Goal: Transaction & Acquisition: Book appointment/travel/reservation

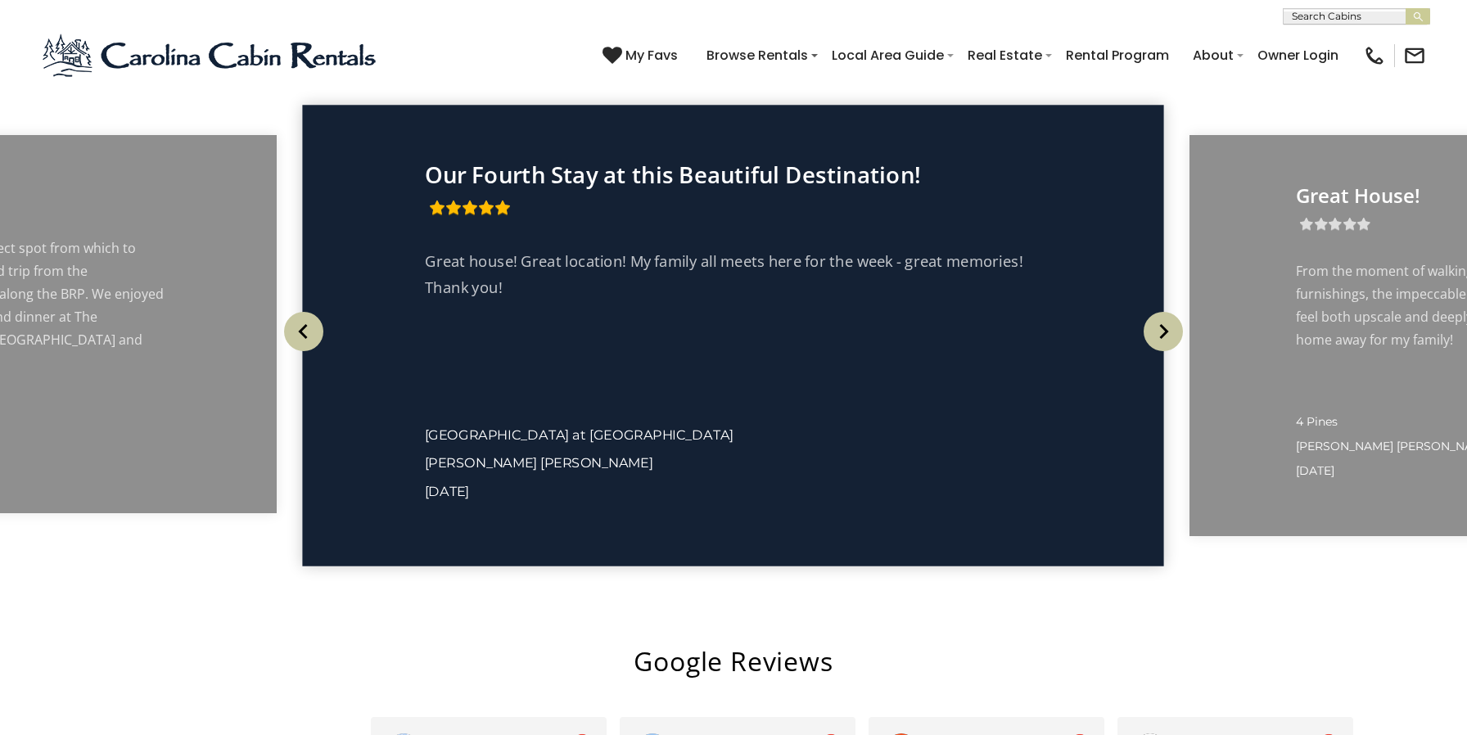
scroll to position [3070, 0]
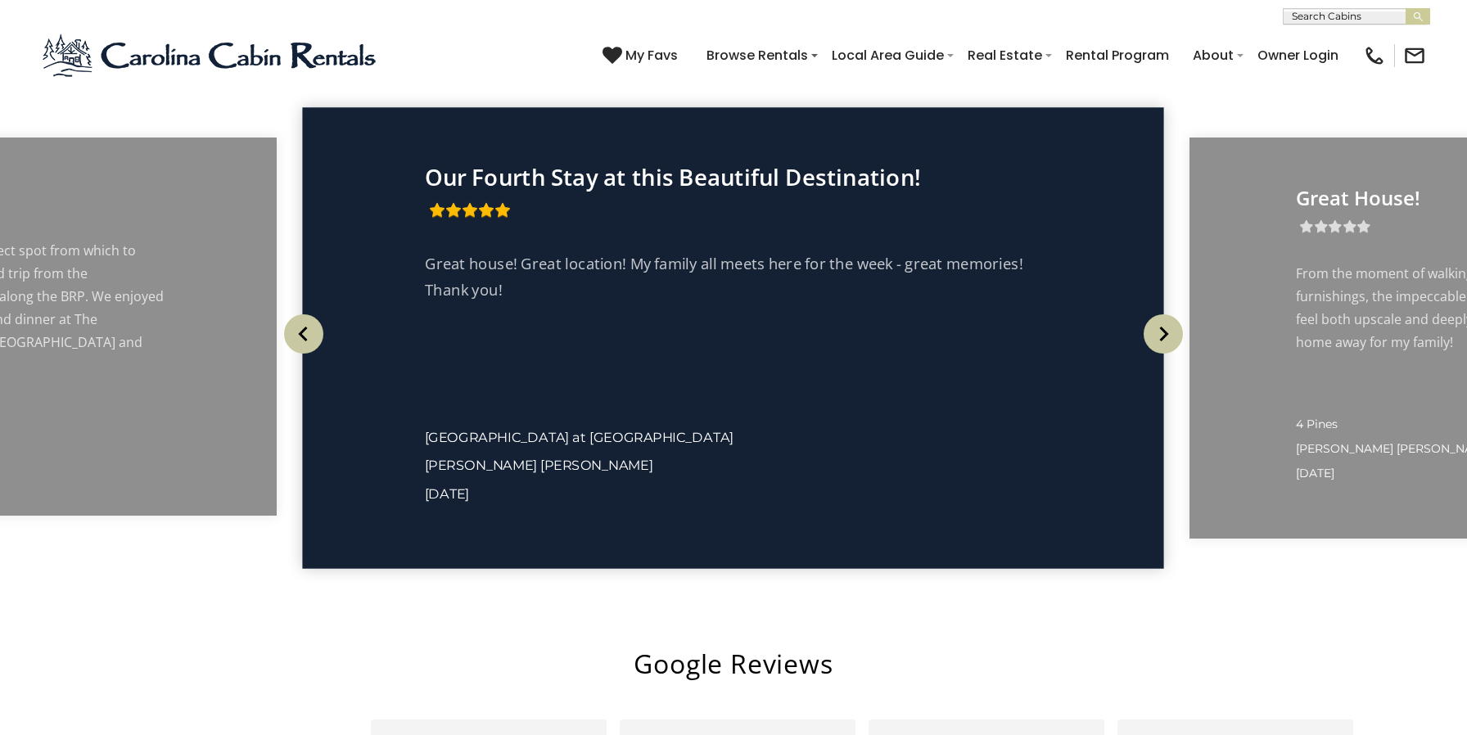
click at [1171, 354] on img "Next" at bounding box center [1163, 333] width 39 height 39
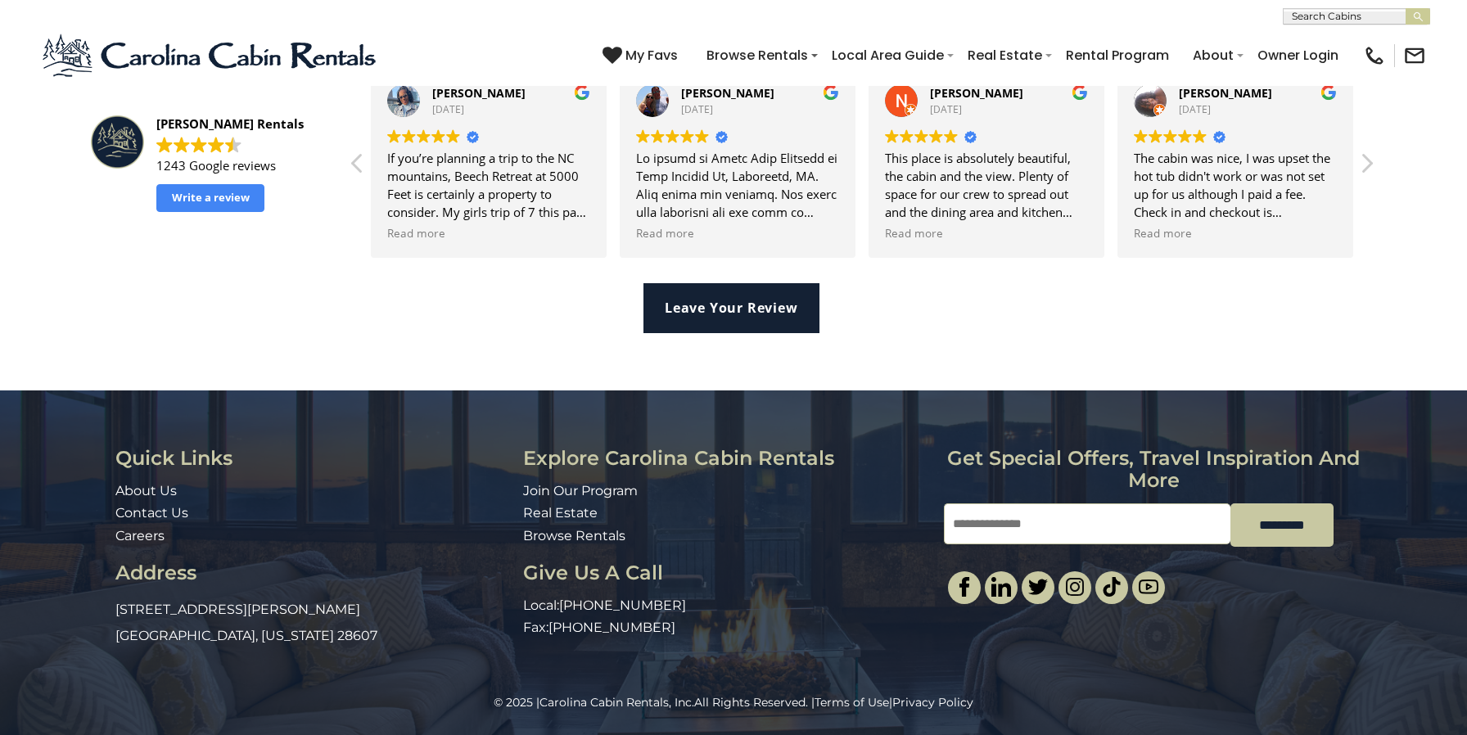
scroll to position [3812, 0]
click at [124, 495] on link "About Us" at bounding box center [145, 491] width 61 height 16
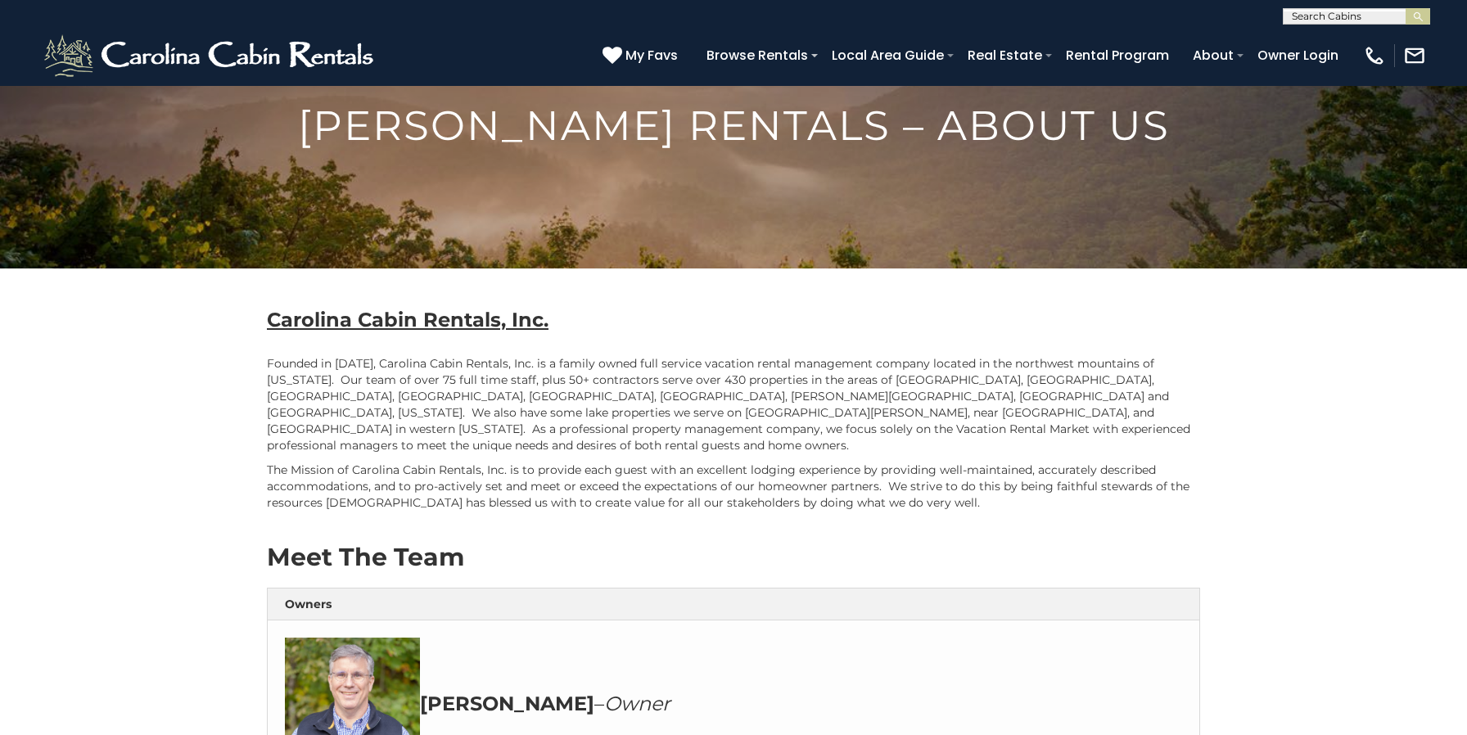
scroll to position [101, 0]
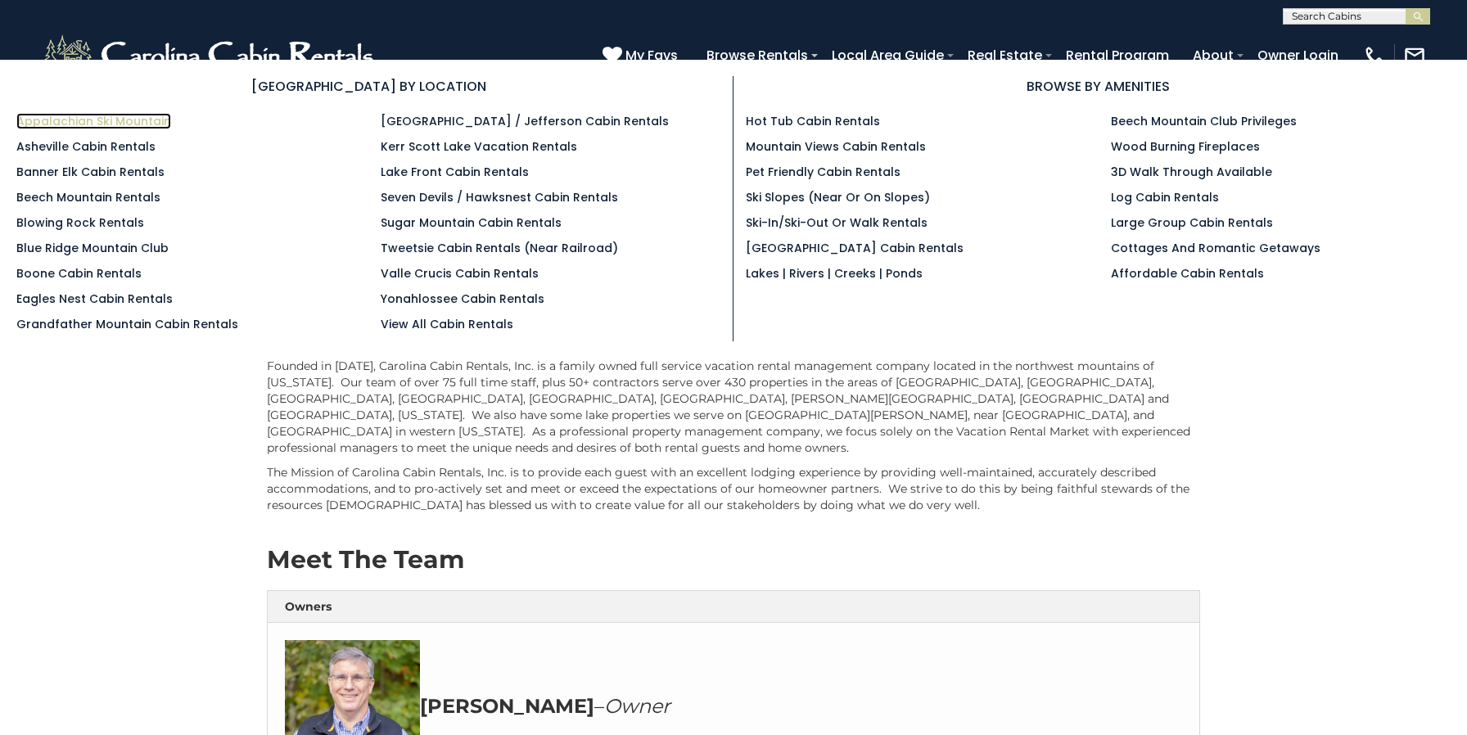
click at [93, 114] on link "Appalachian Ski Mountain" at bounding box center [93, 121] width 155 height 16
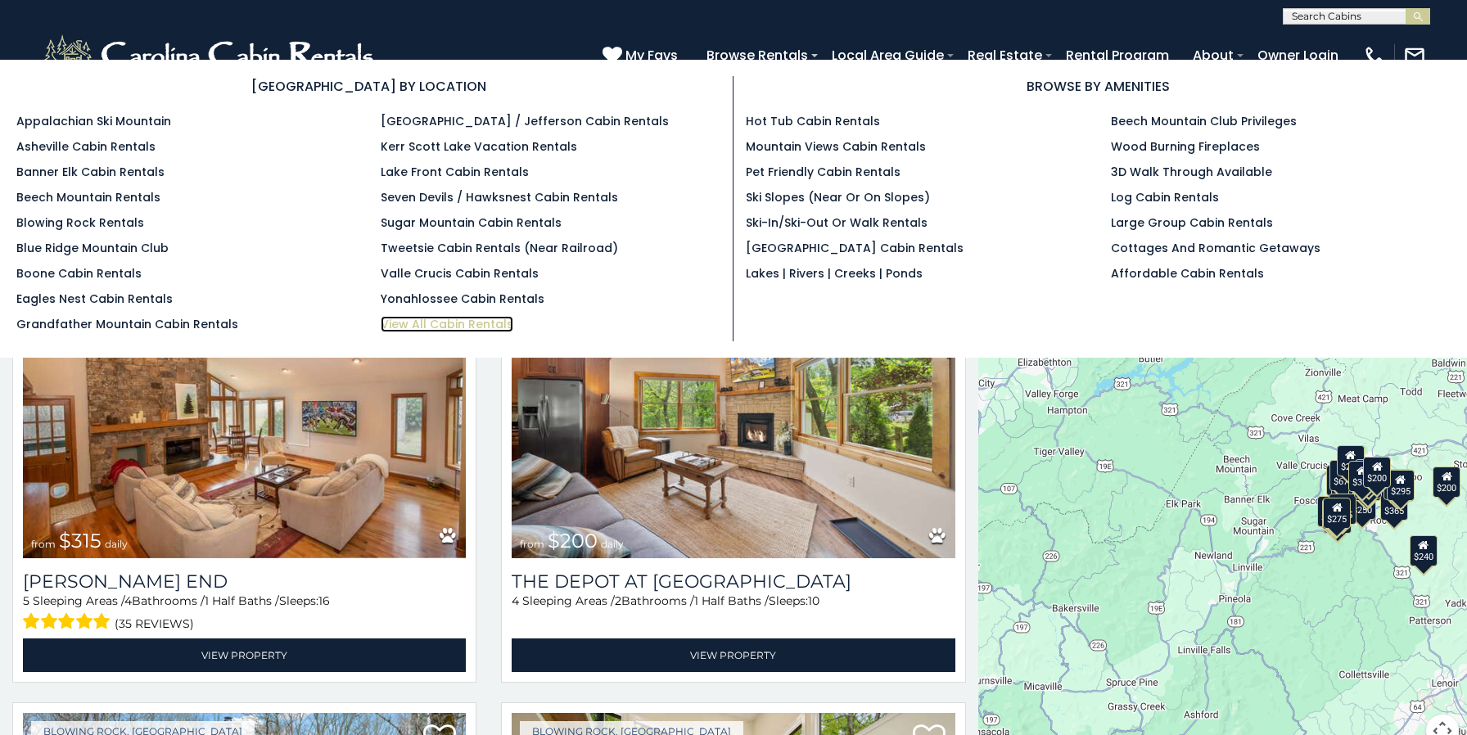
click at [446, 328] on link "View All Cabin Rentals" at bounding box center [447, 324] width 133 height 16
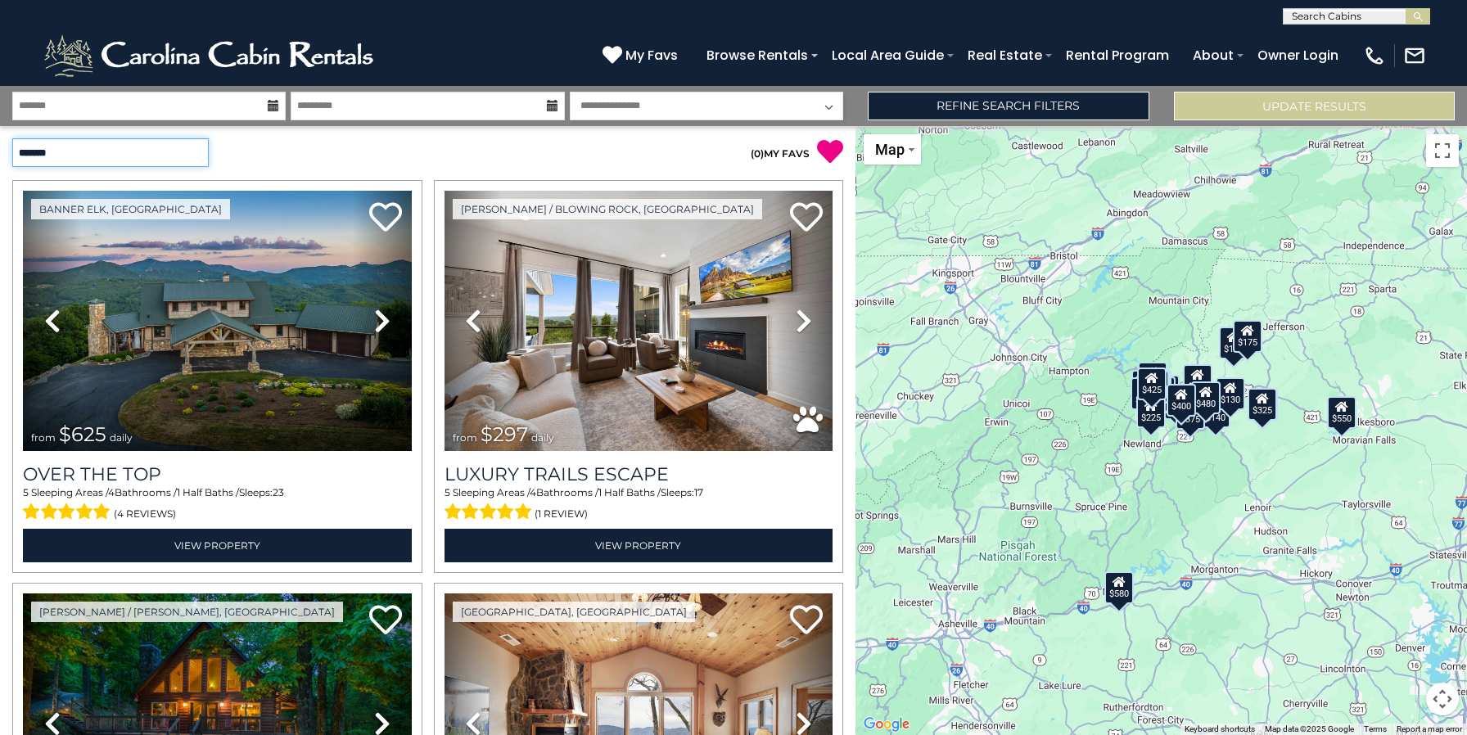
click at [154, 151] on select "**********" at bounding box center [110, 152] width 196 height 29
select select "*****"
click at [12, 138] on select "**********" at bounding box center [110, 152] width 196 height 29
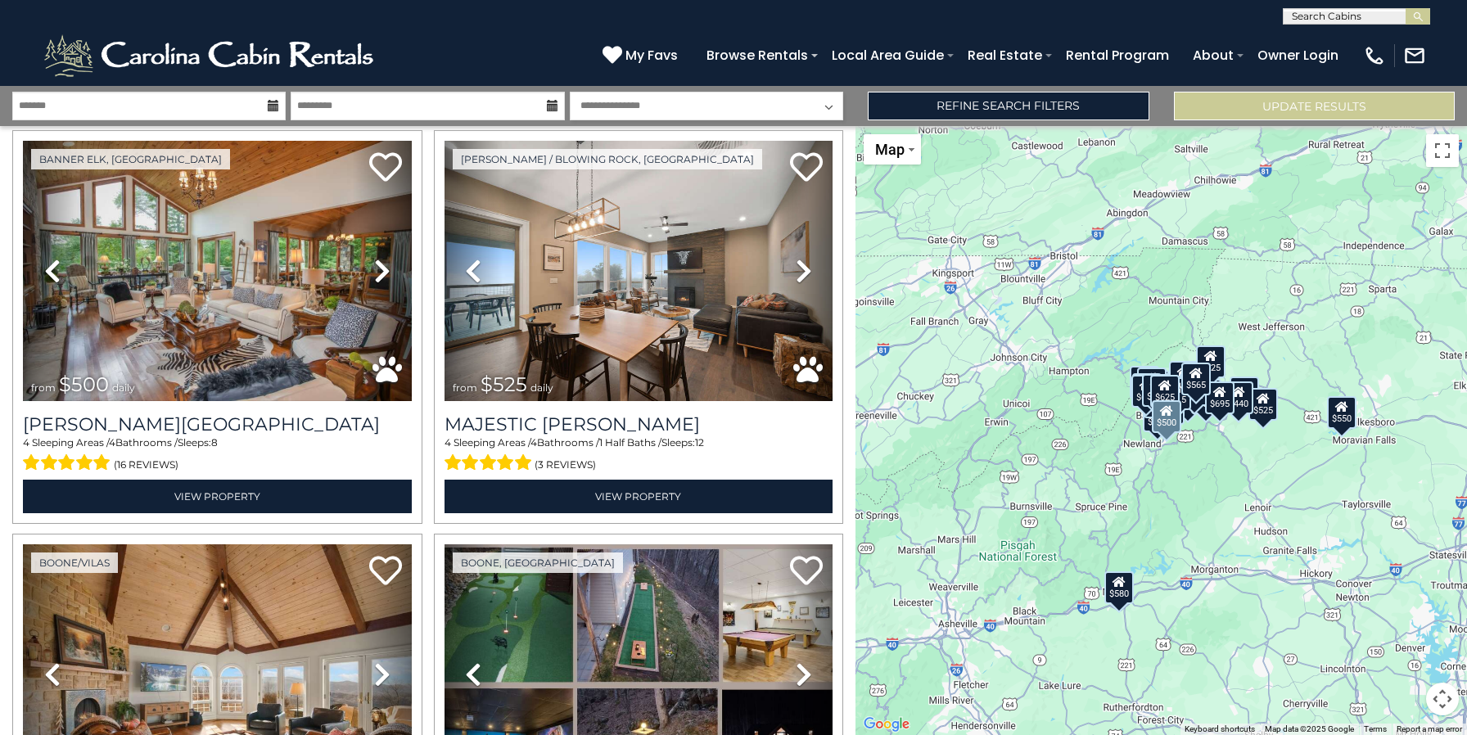
scroll to position [3267, 0]
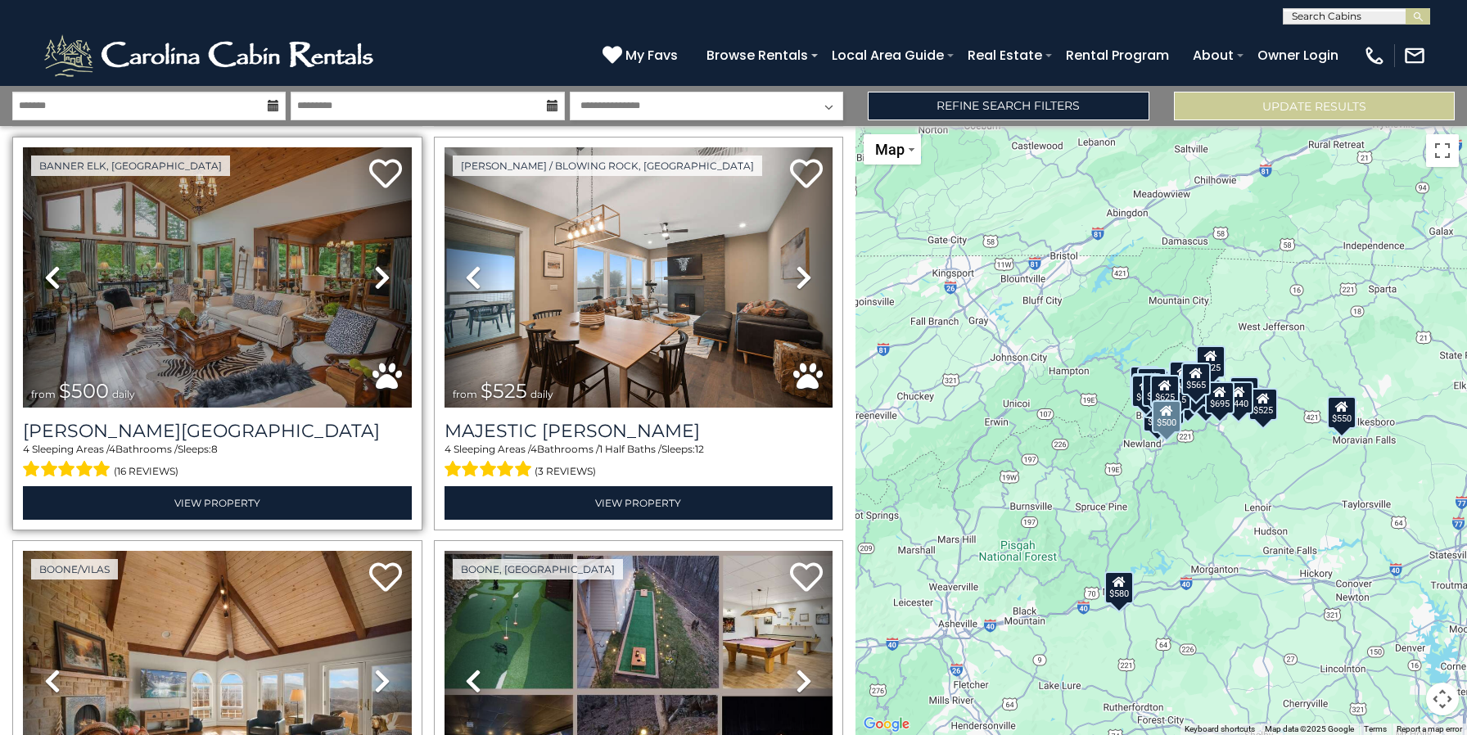
click at [386, 276] on icon at bounding box center [382, 277] width 16 height 26
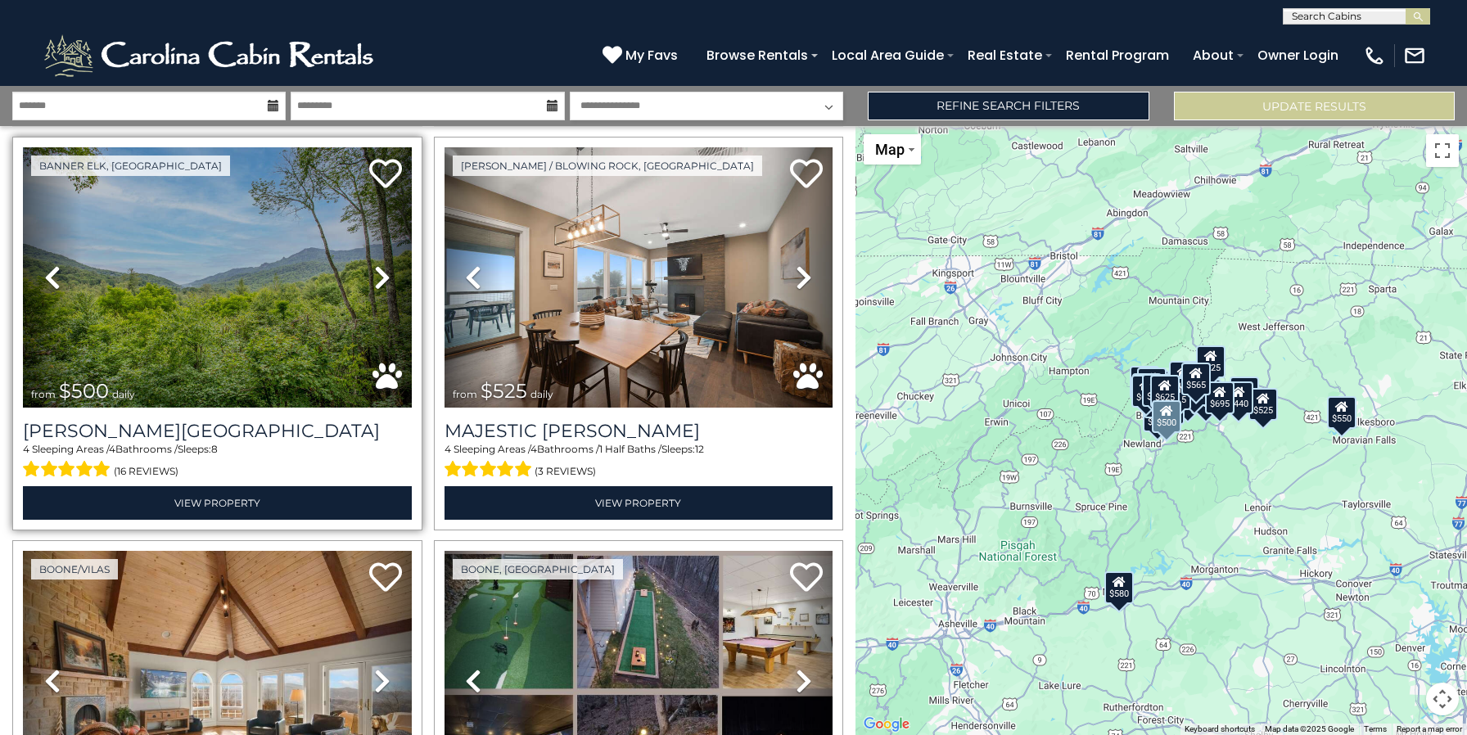
click at [386, 276] on icon at bounding box center [382, 277] width 16 height 26
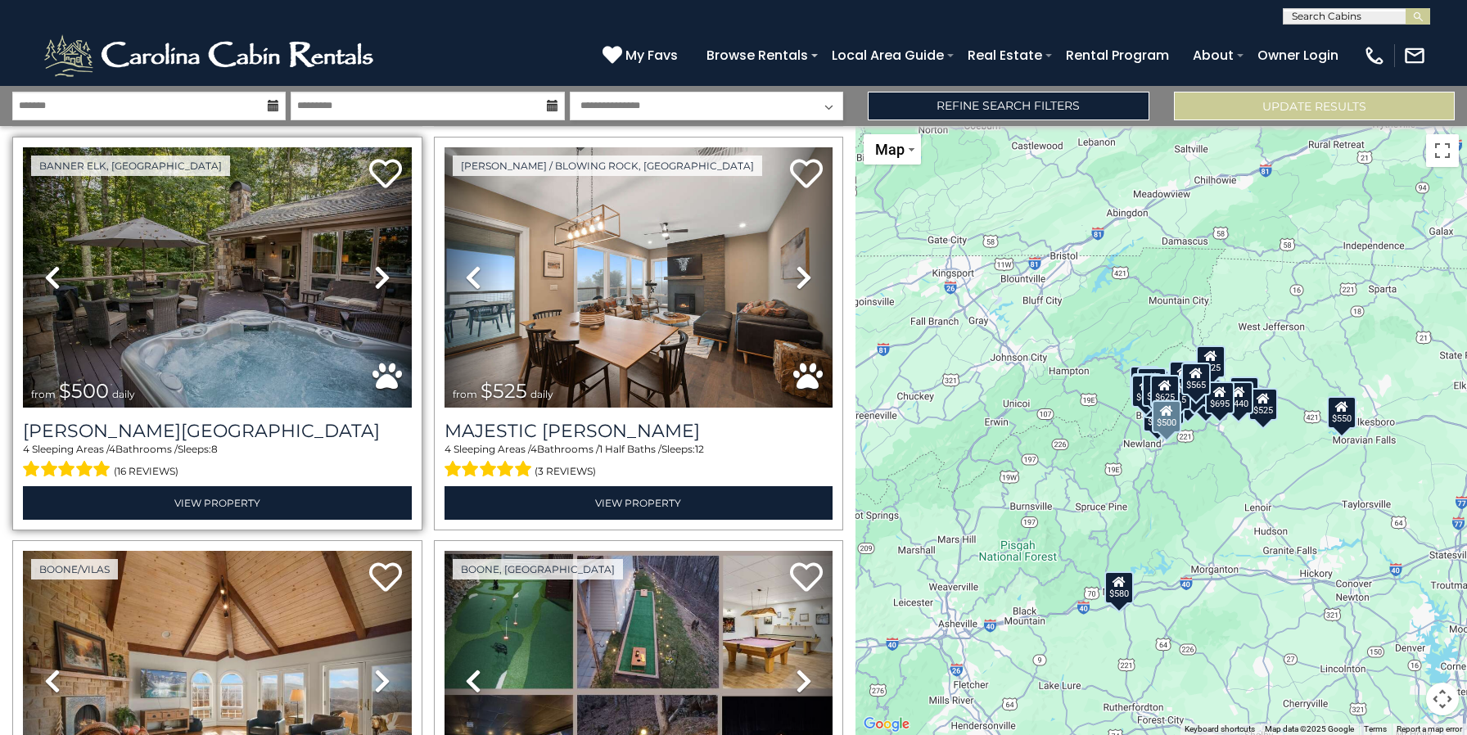
click at [386, 276] on icon at bounding box center [382, 277] width 16 height 26
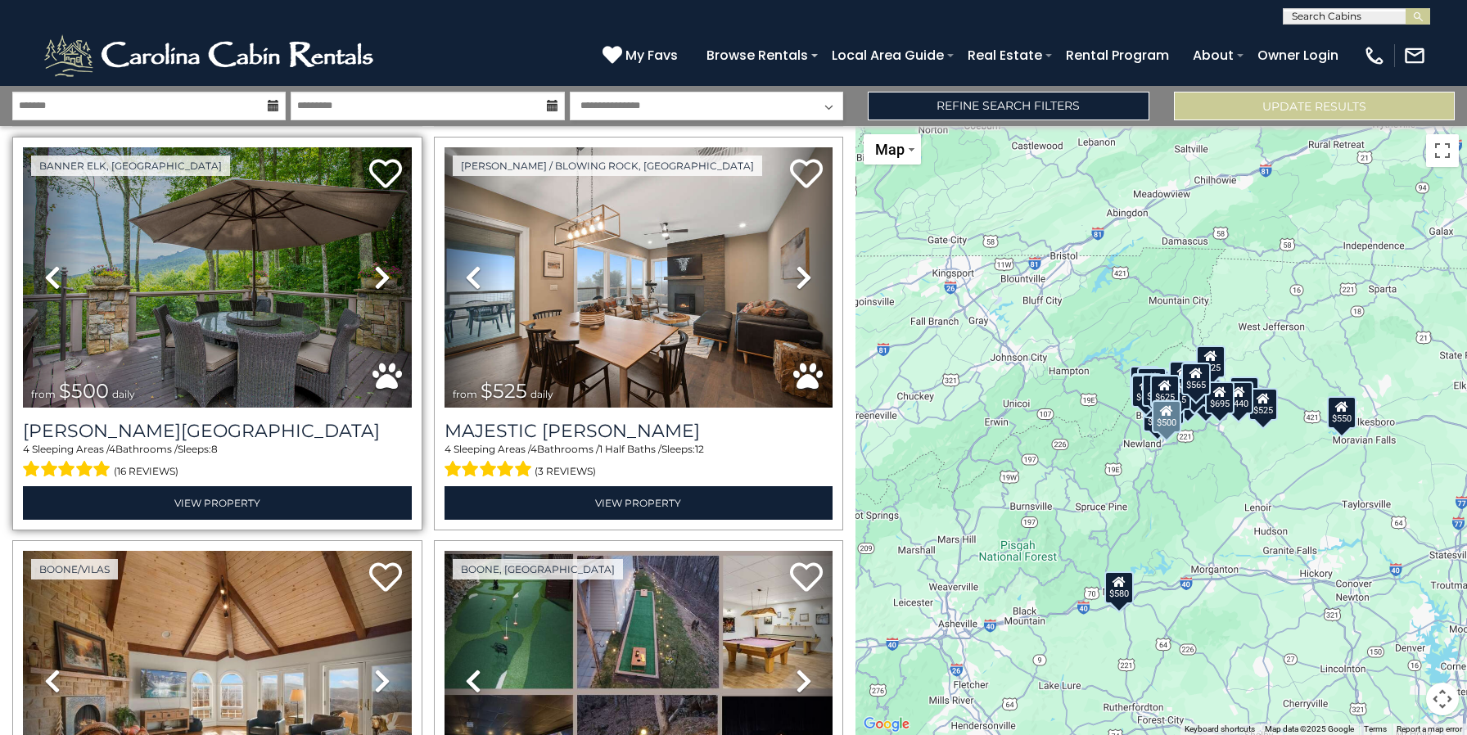
click at [386, 276] on icon at bounding box center [382, 277] width 16 height 26
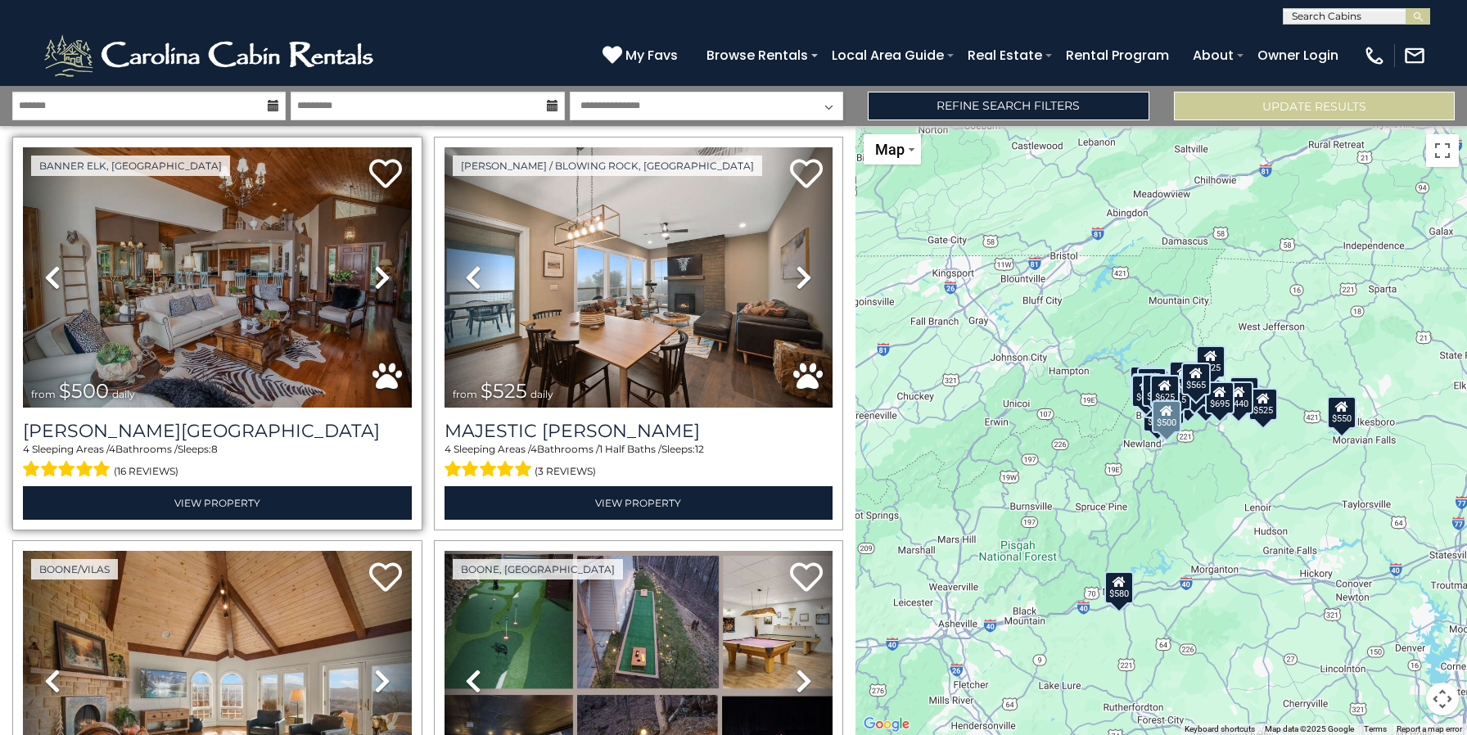
click at [386, 274] on icon at bounding box center [382, 277] width 16 height 26
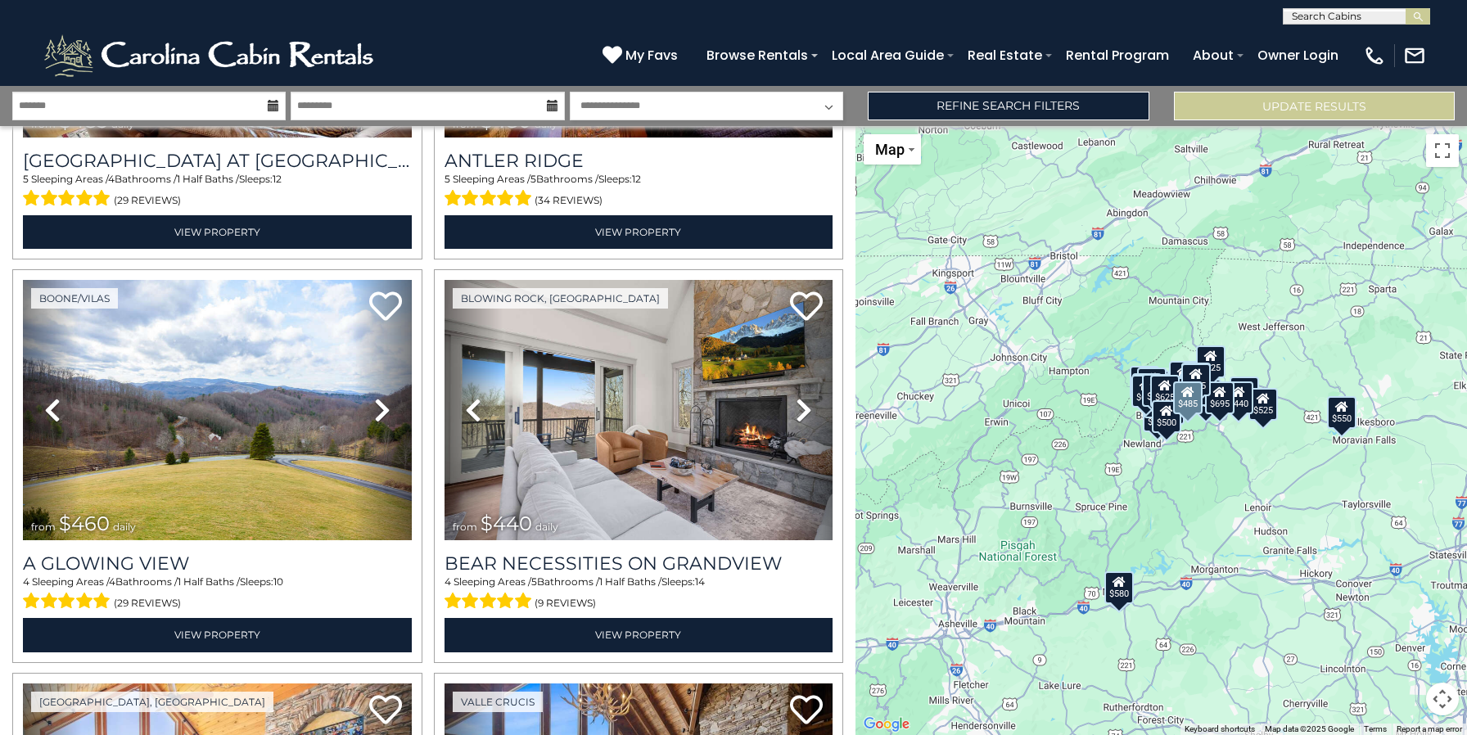
scroll to position [4759, 0]
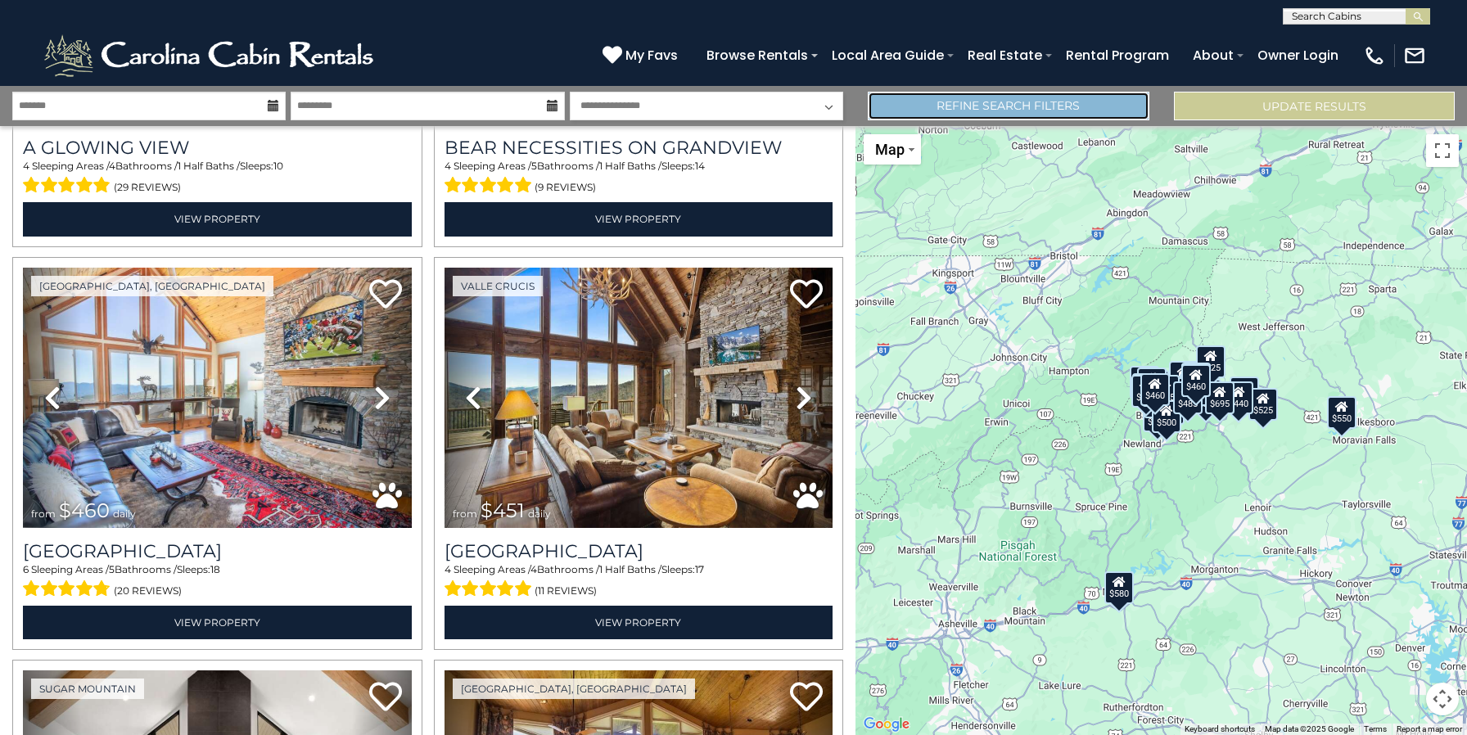
click at [1087, 112] on link "Refine Search Filters" at bounding box center [1008, 106] width 281 height 29
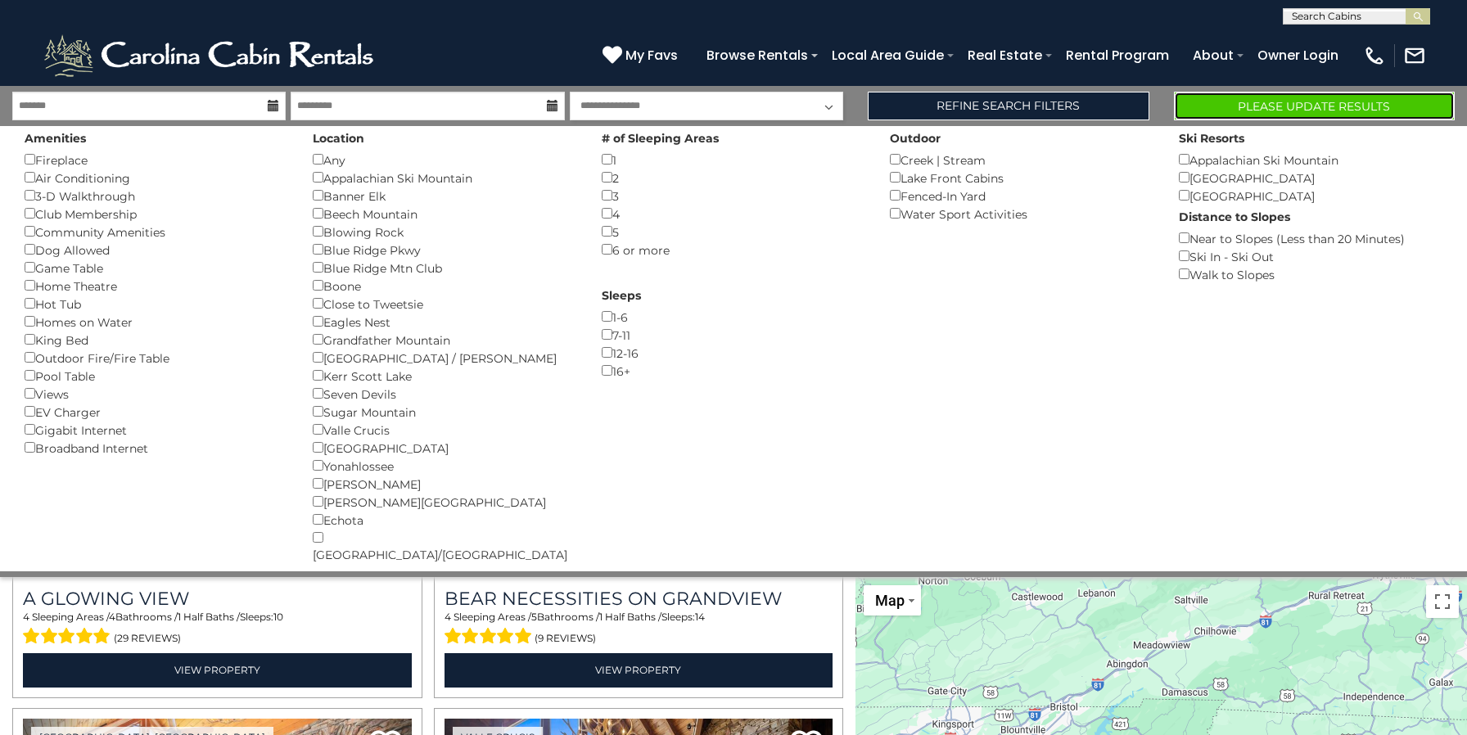
click at [1347, 102] on button "Please Update Results" at bounding box center [1314, 106] width 281 height 29
